Goal: Share content: Share content

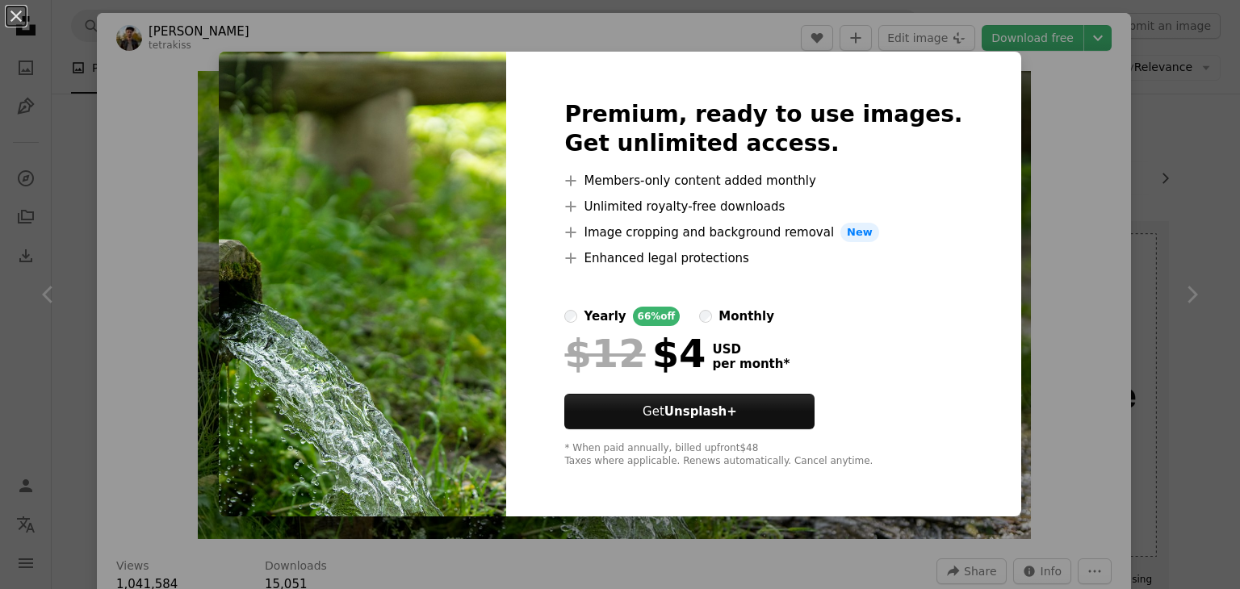
scroll to position [274, 0]
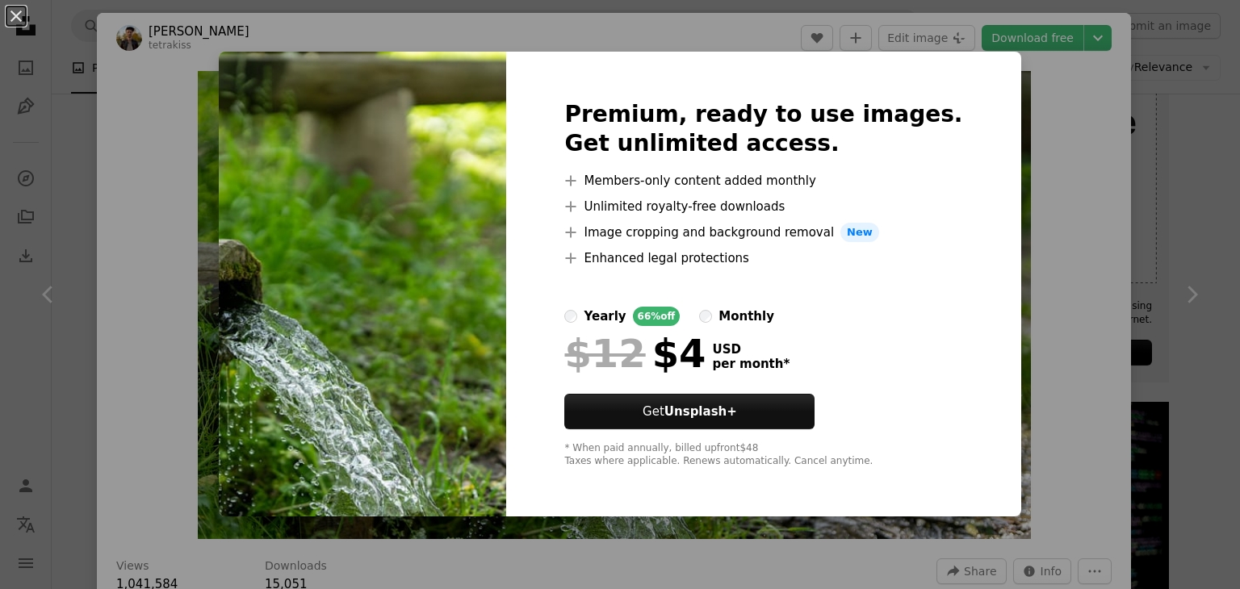
click at [312, 57] on img at bounding box center [362, 284] width 287 height 465
click at [15, 14] on button "An X shape" at bounding box center [15, 15] width 19 height 19
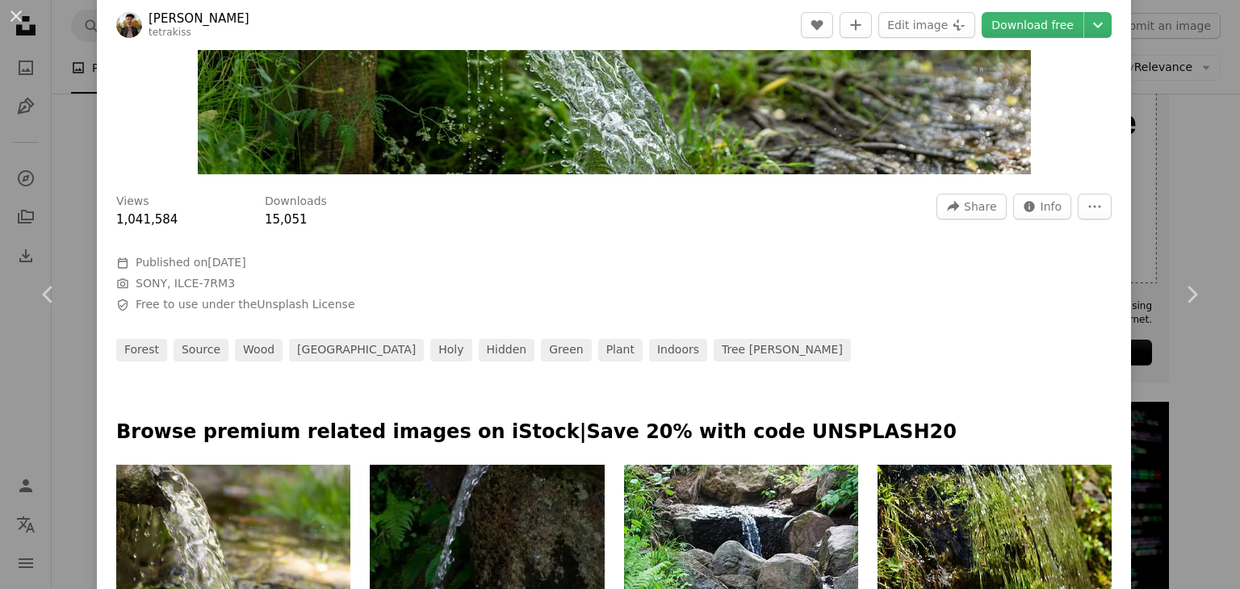
scroll to position [367, 0]
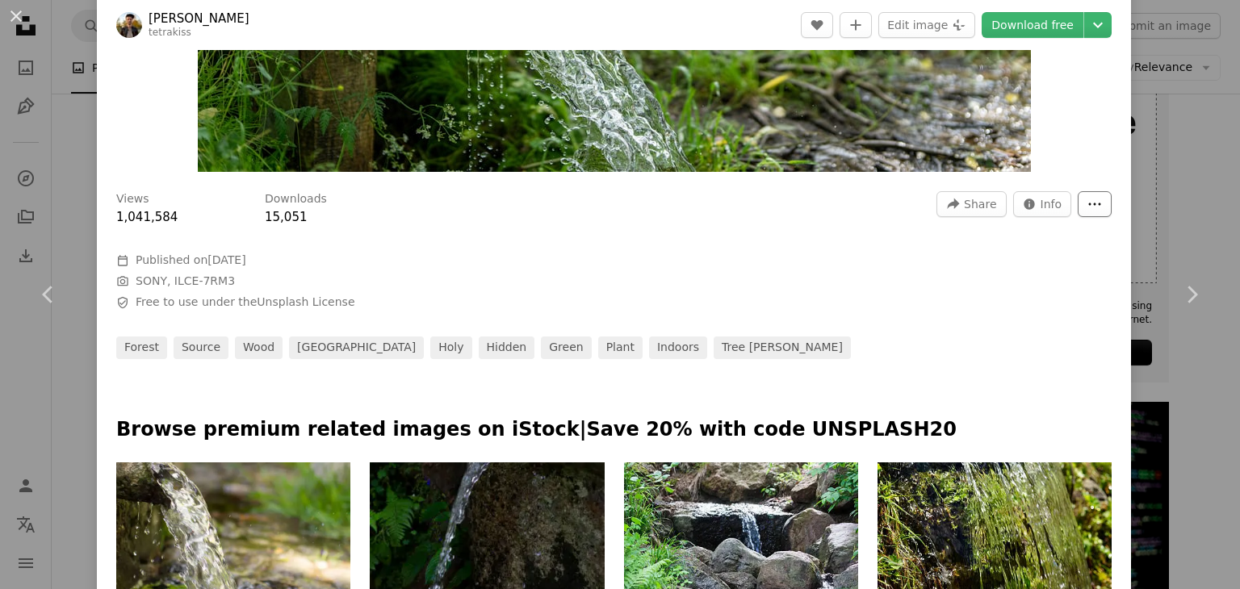
click at [1087, 207] on icon "More Actions" at bounding box center [1094, 204] width 15 height 15
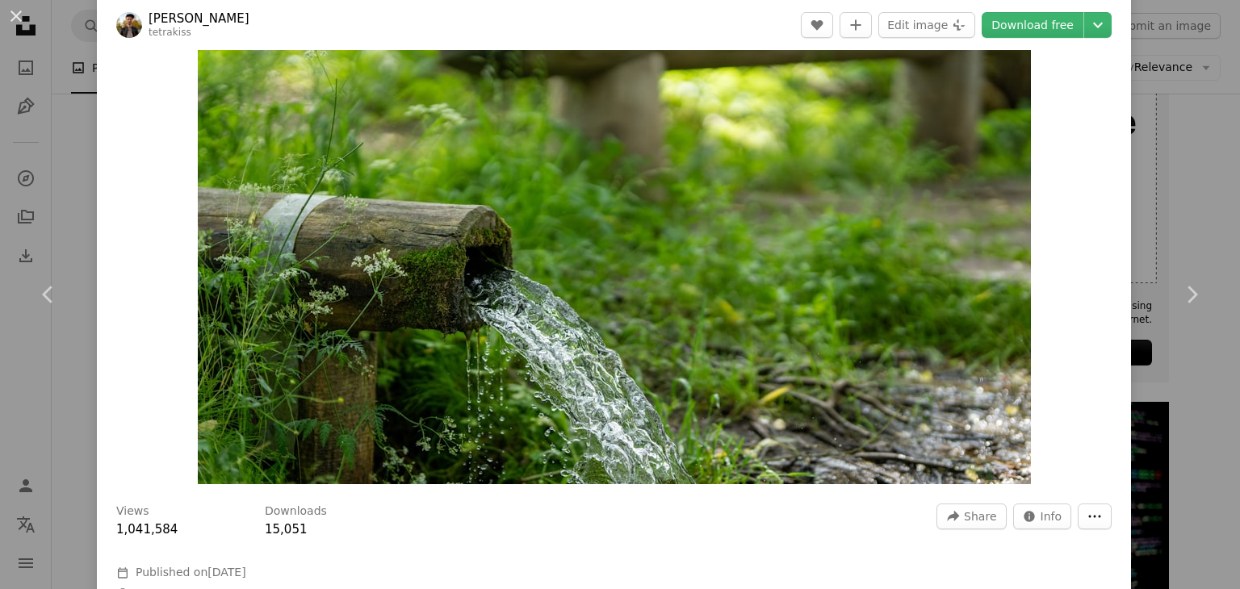
scroll to position [18, 0]
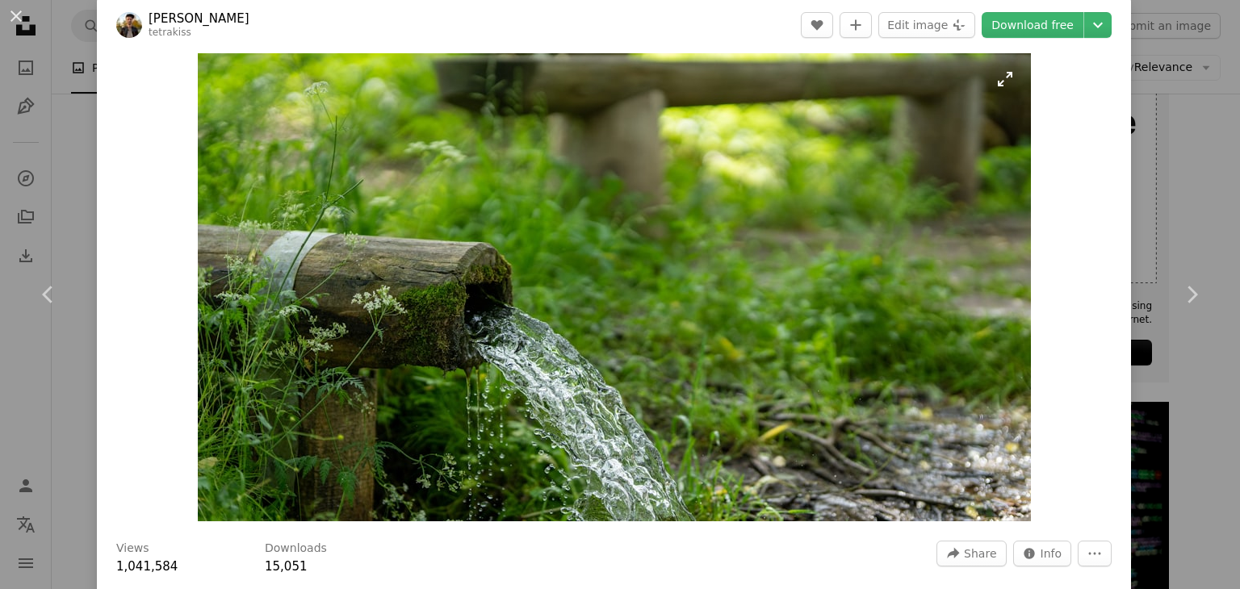
drag, startPoint x: 610, startPoint y: 291, endPoint x: 491, endPoint y: 285, distance: 119.6
click at [491, 285] on img "Zoom in on this image" at bounding box center [614, 287] width 833 height 468
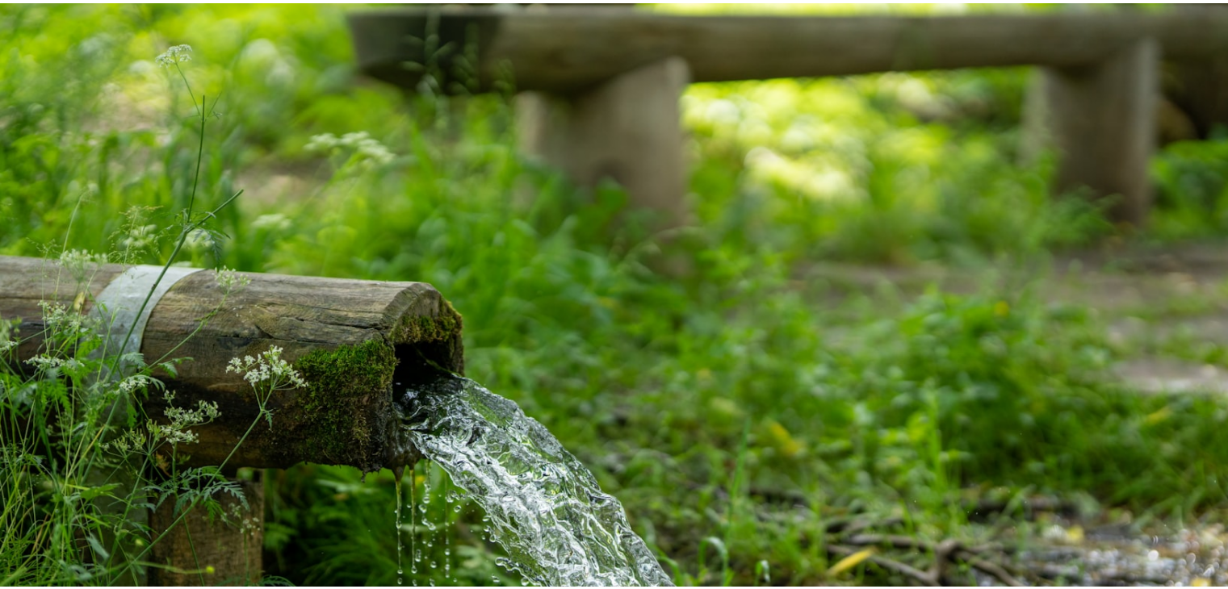
scroll to position [48, 0]
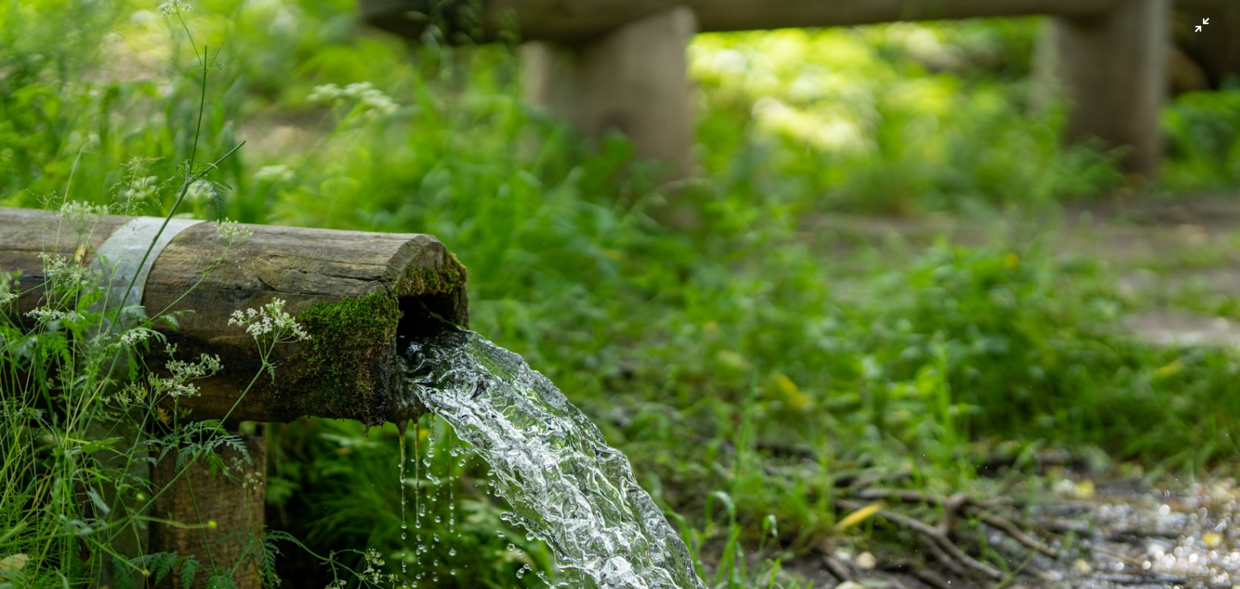
click at [491, 285] on img "Zoom out on this image" at bounding box center [620, 301] width 1242 height 698
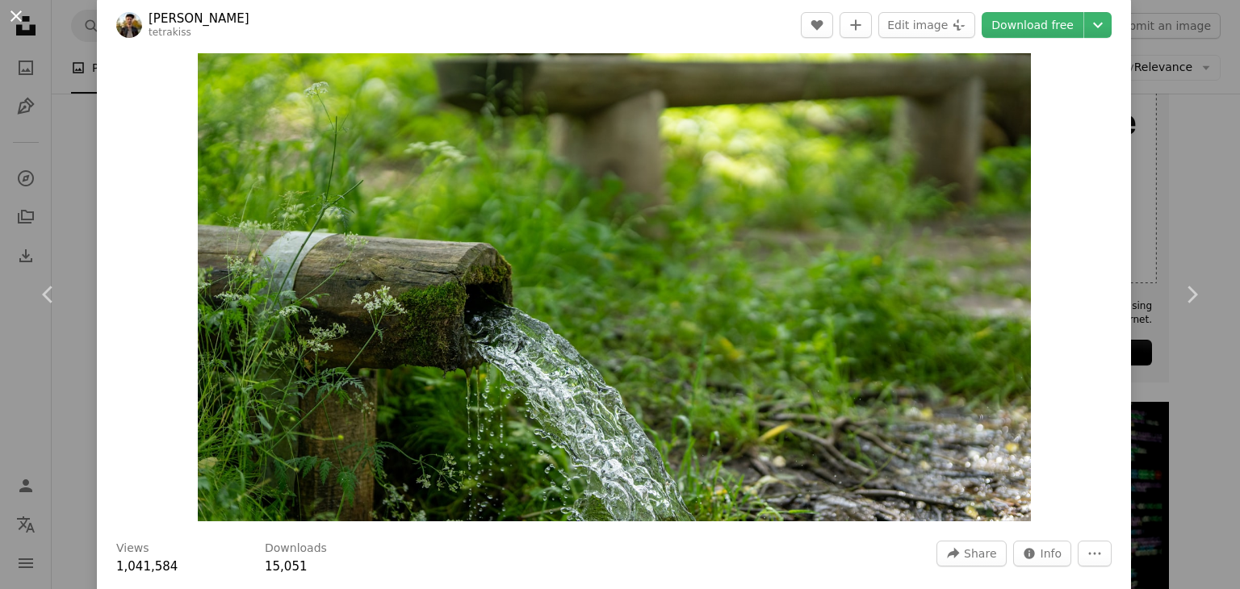
drag, startPoint x: 551, startPoint y: 356, endPoint x: 13, endPoint y: 14, distance: 638.0
click at [13, 14] on button "An X shape" at bounding box center [15, 15] width 19 height 19
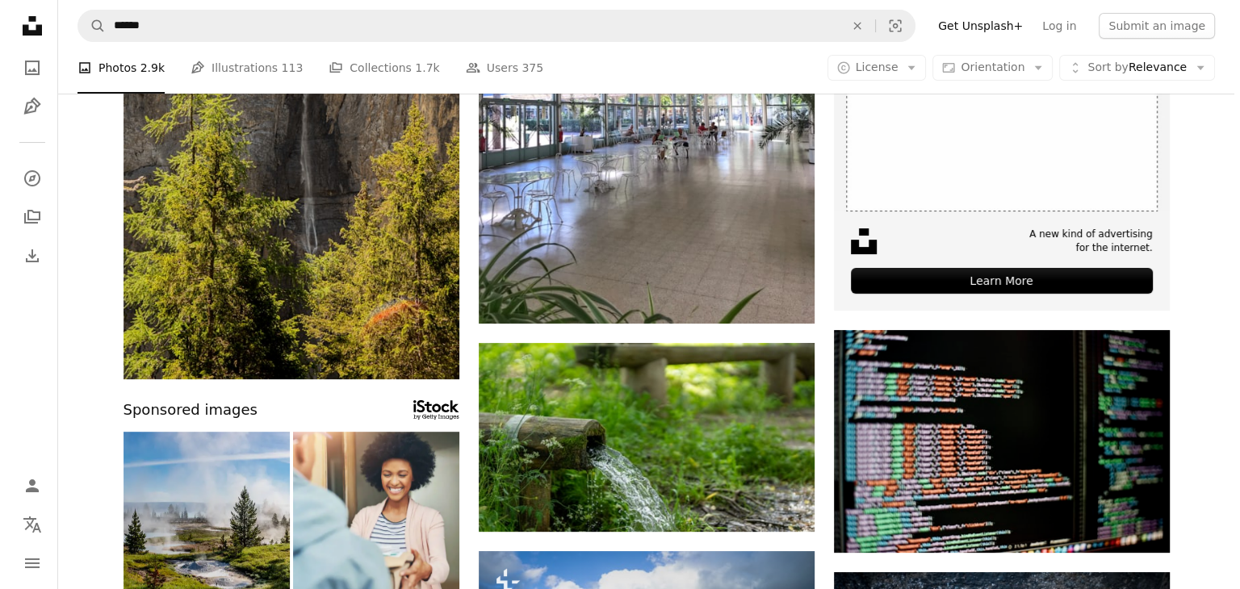
scroll to position [341, 0]
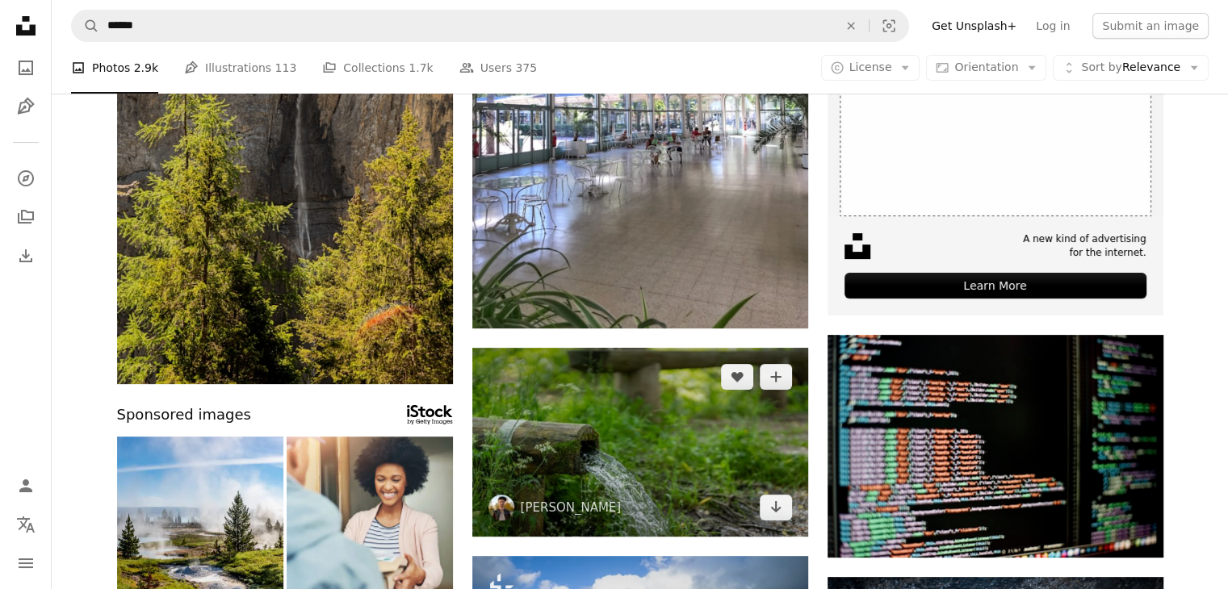
click at [697, 454] on img at bounding box center [640, 442] width 336 height 189
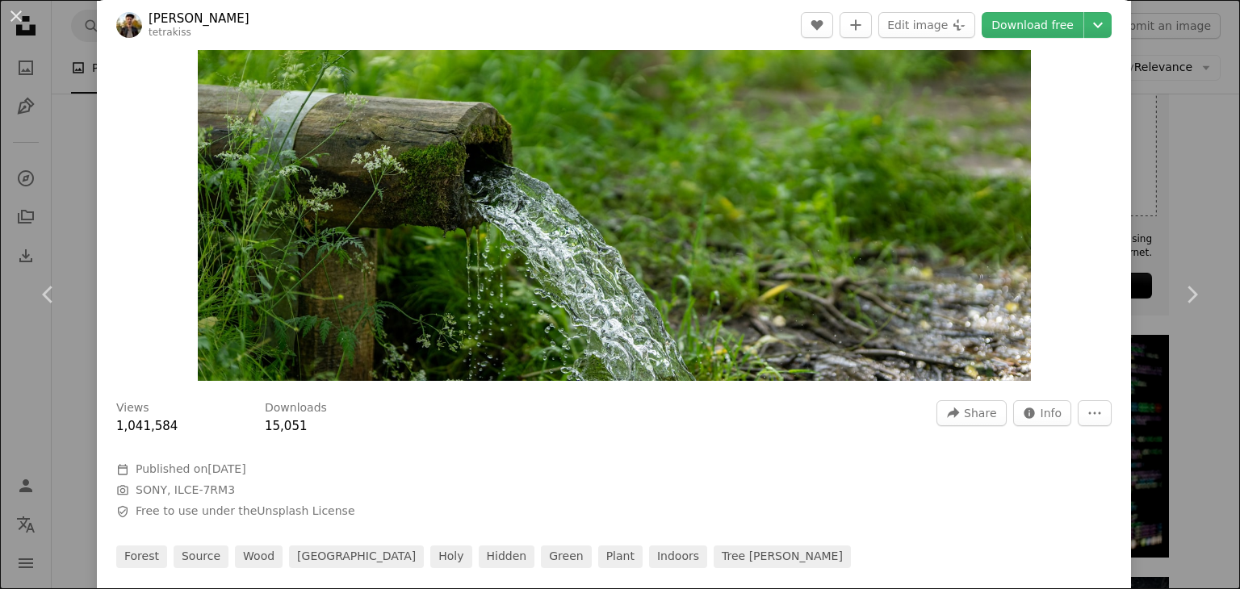
scroll to position [168, 0]
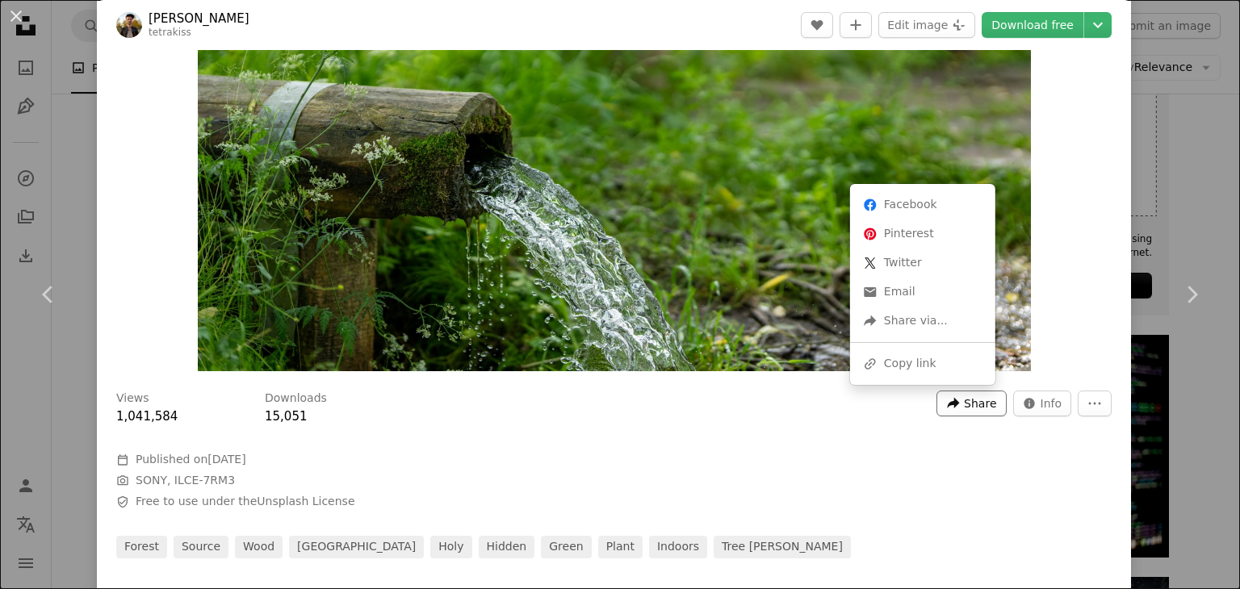
click at [964, 404] on span "Share" at bounding box center [980, 404] width 32 height 24
click at [918, 362] on div "A URL sharing icon (chains) Copy link" at bounding box center [922, 364] width 132 height 29
